Goal: Find specific page/section: Find specific page/section

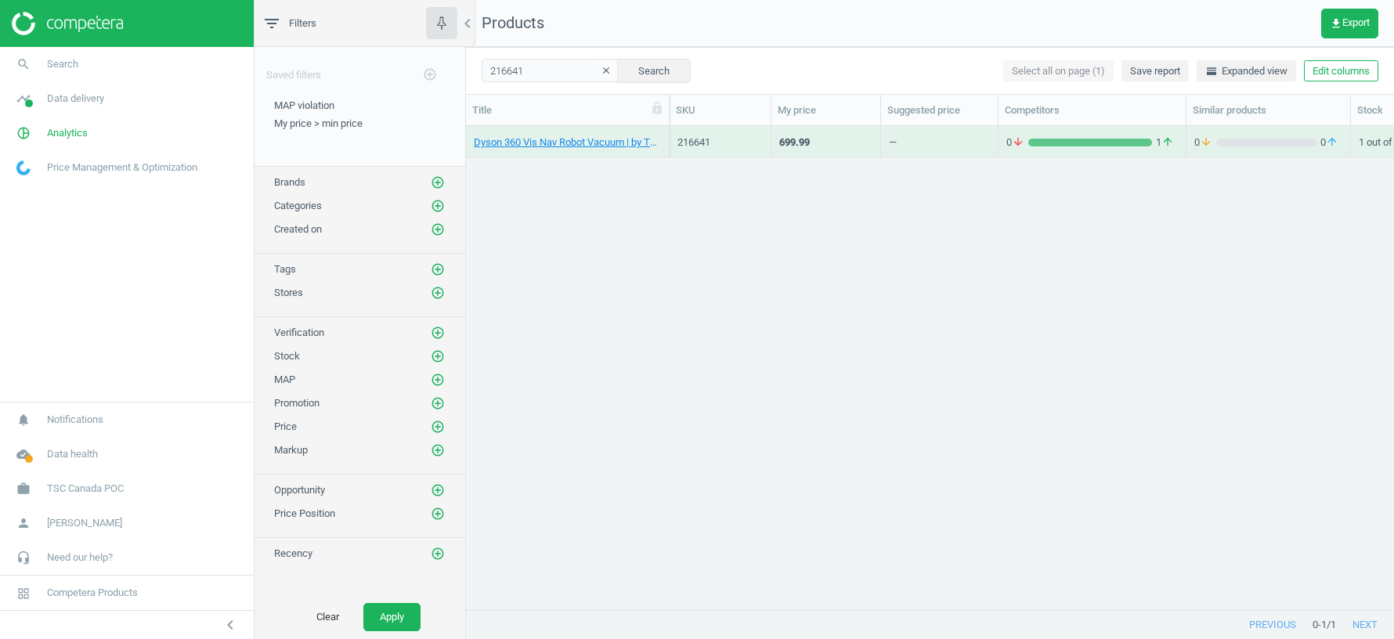
scroll to position [484, 928]
click at [79, 109] on link "timeline Data delivery" at bounding box center [127, 98] width 254 height 34
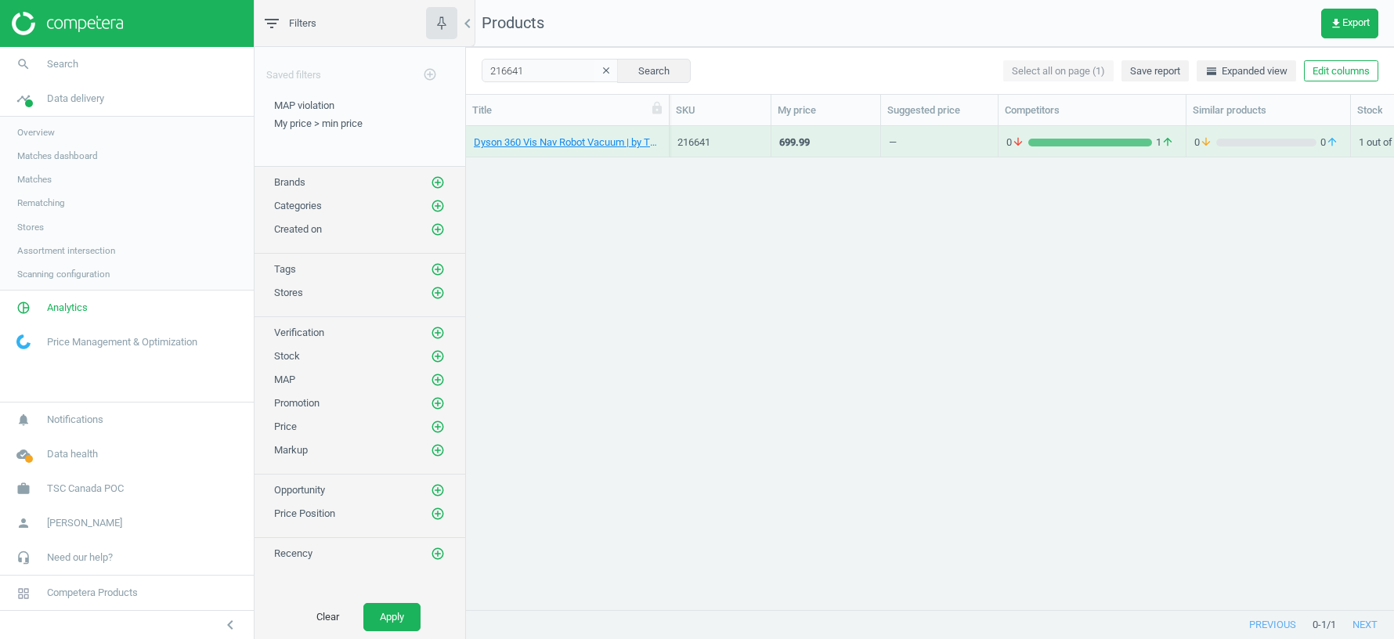
click at [45, 277] on span "Scanning configuration" at bounding box center [63, 274] width 92 height 13
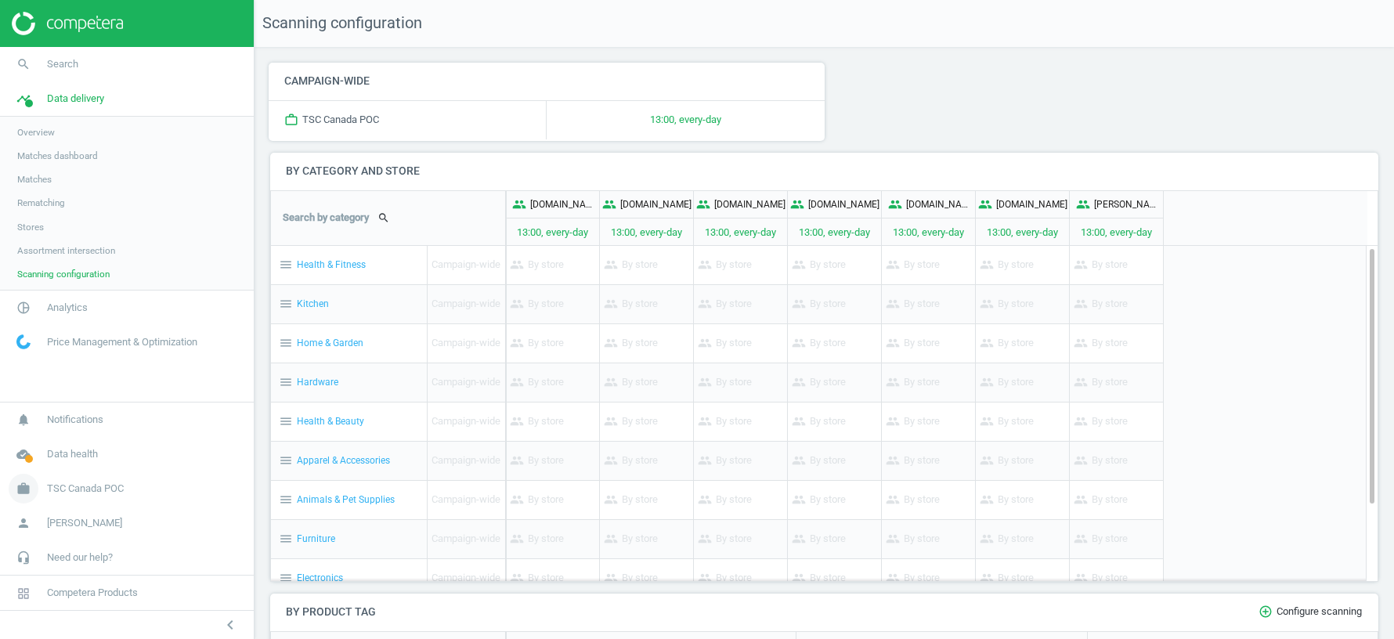
click at [82, 491] on span "TSC Canada POC" at bounding box center [85, 489] width 77 height 14
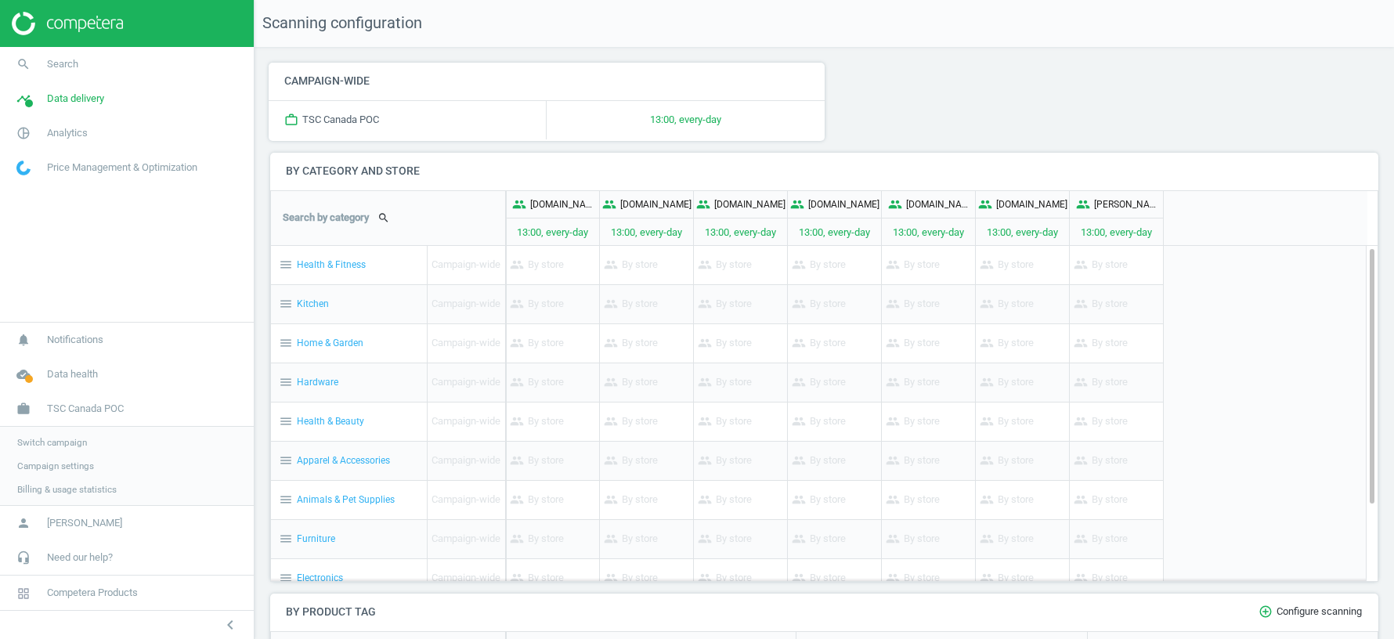
click at [63, 445] on span "Switch campaign" at bounding box center [52, 442] width 70 height 13
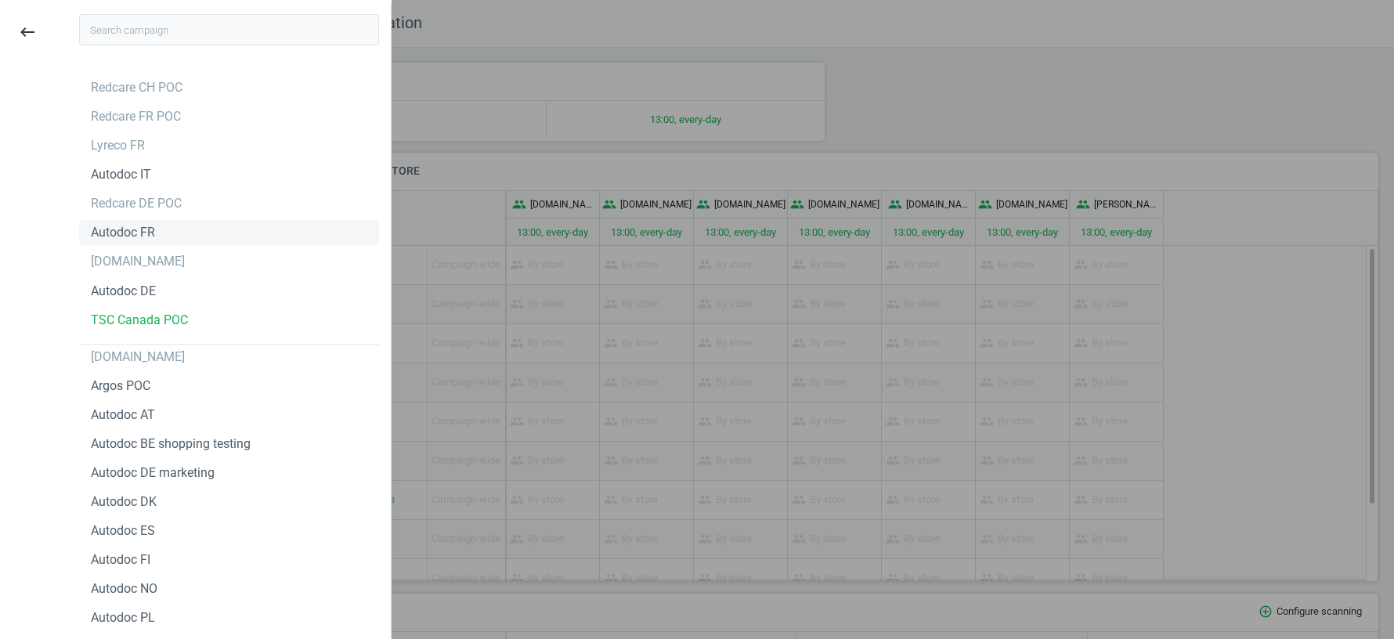
click at [135, 232] on div "Autodoc FR" at bounding box center [123, 232] width 64 height 17
click at [901, 31] on div at bounding box center [697, 319] width 1394 height 639
